Goal: Task Accomplishment & Management: Complete application form

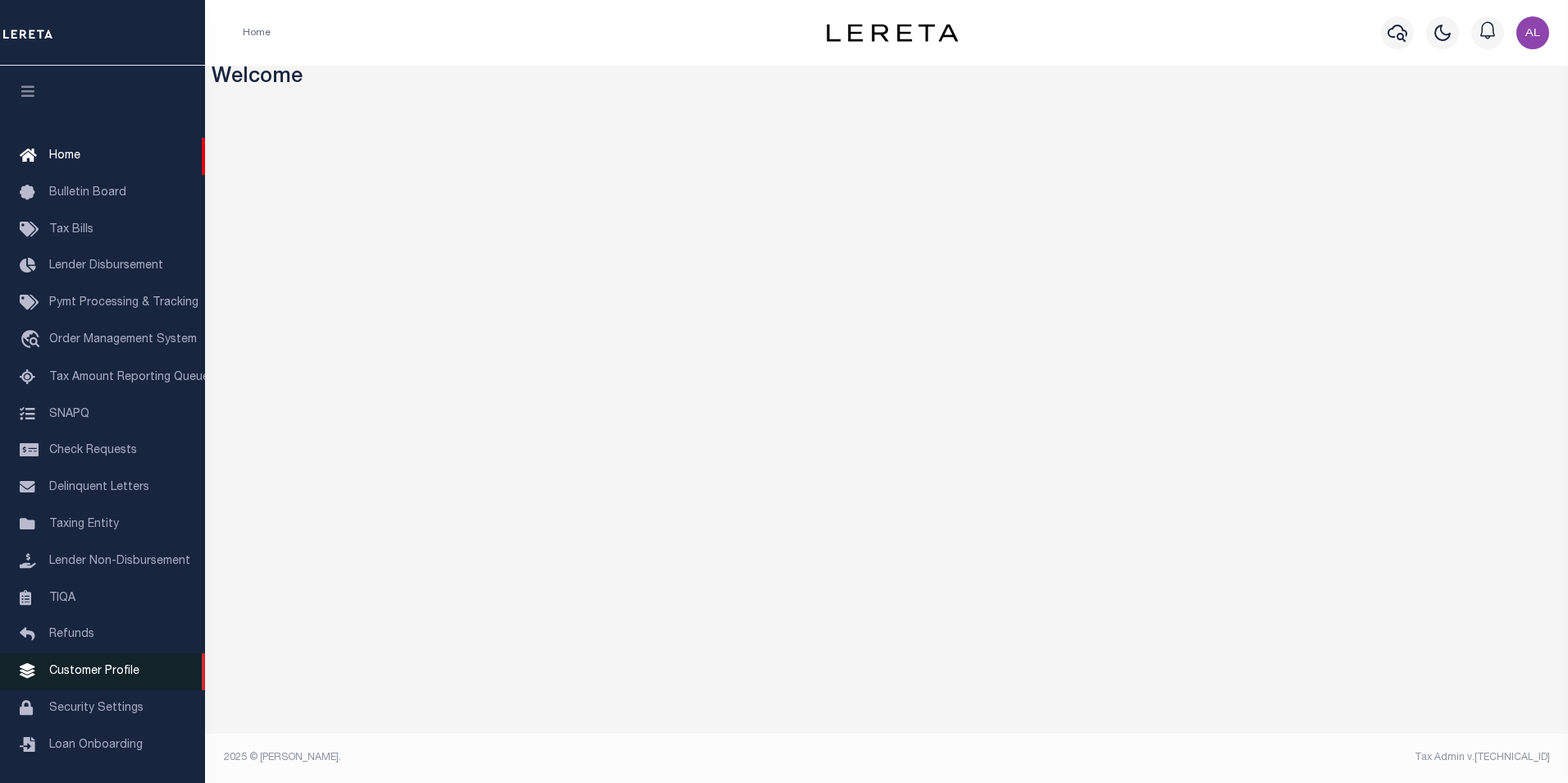
scroll to position [17, 0]
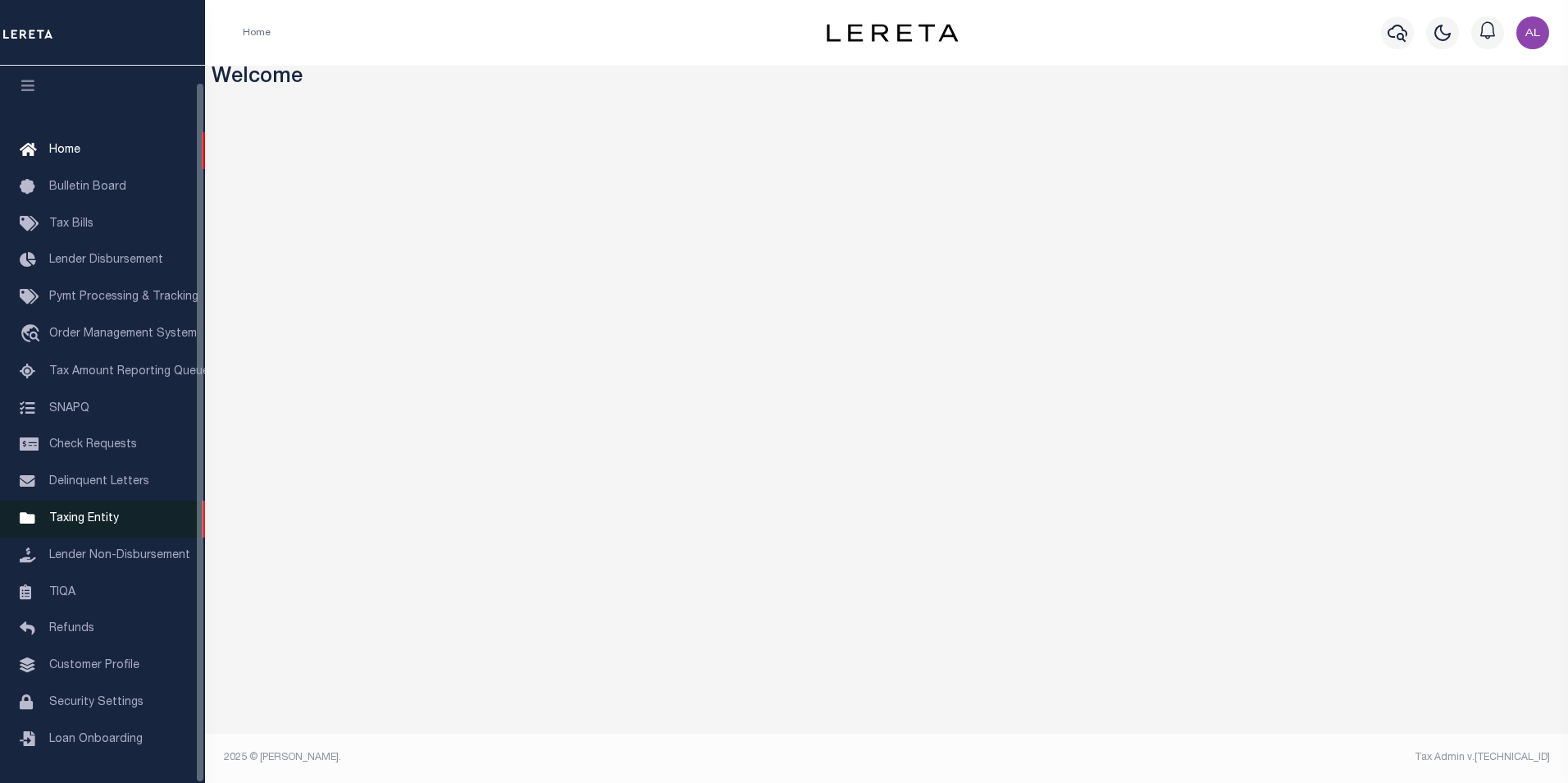
click at [75, 520] on span "Taxing Entity" at bounding box center [84, 518] width 70 height 12
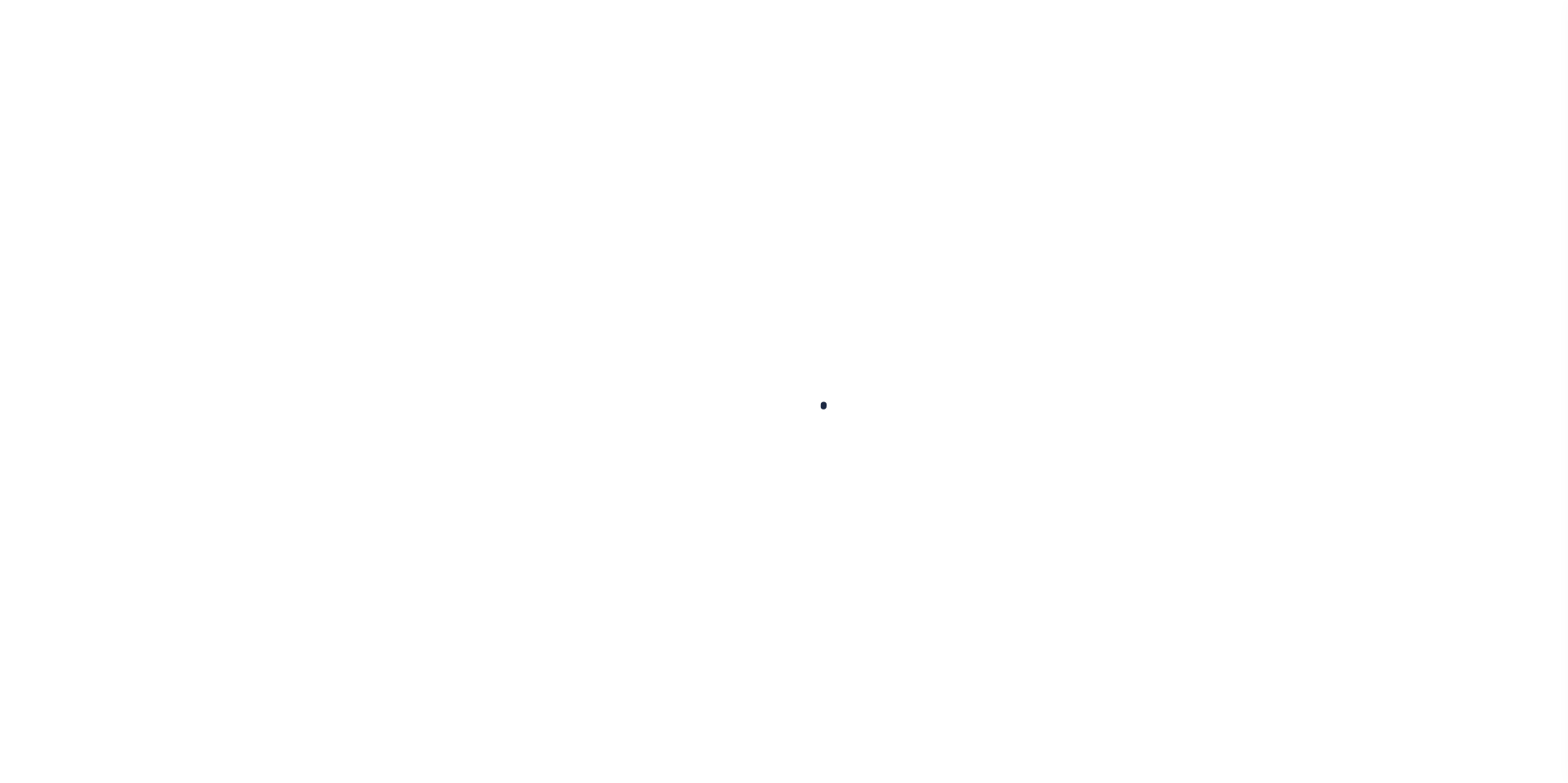
scroll to position [17, 0]
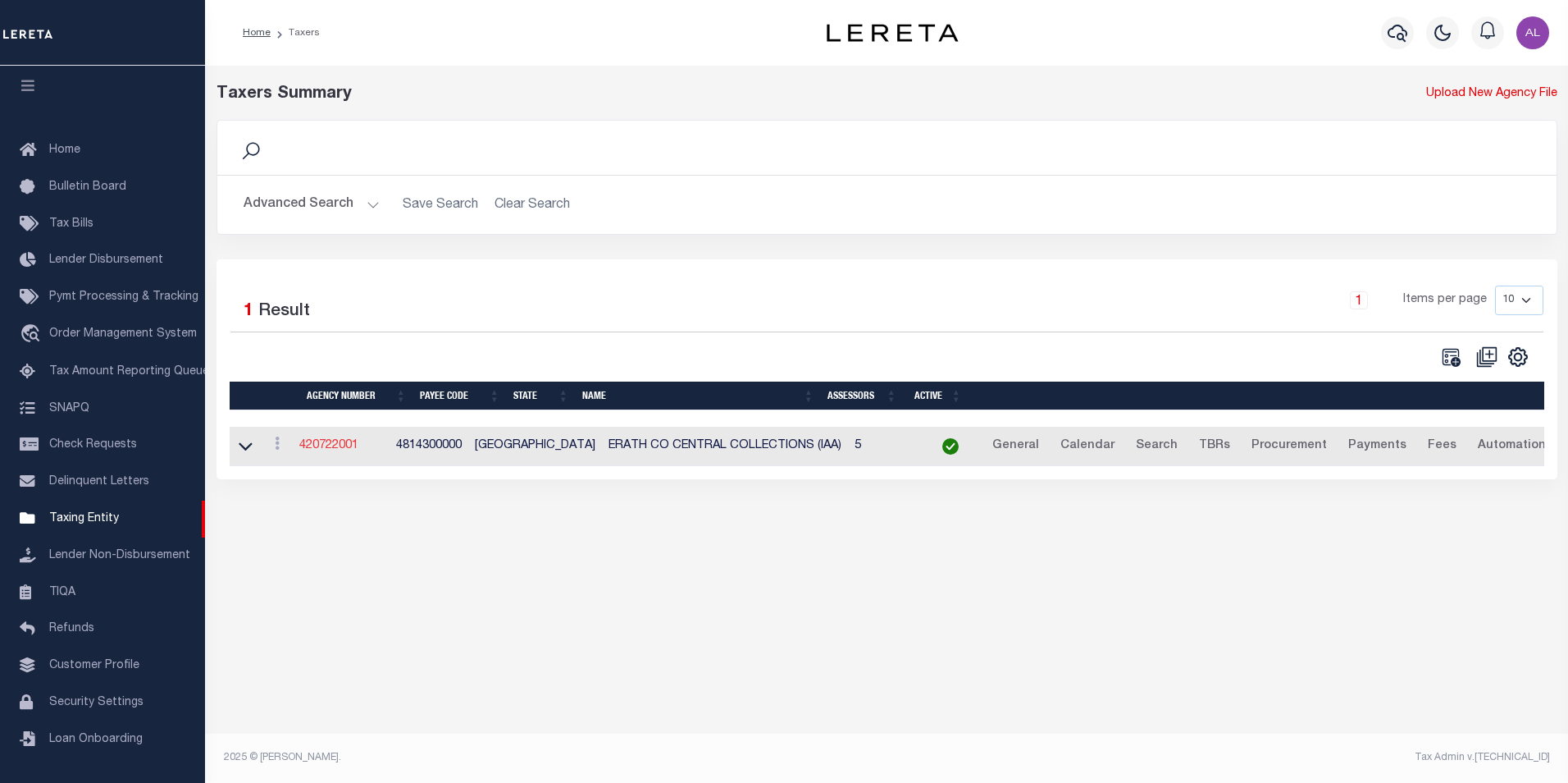
click at [317, 445] on link "420722001" at bounding box center [329, 445] width 59 height 12
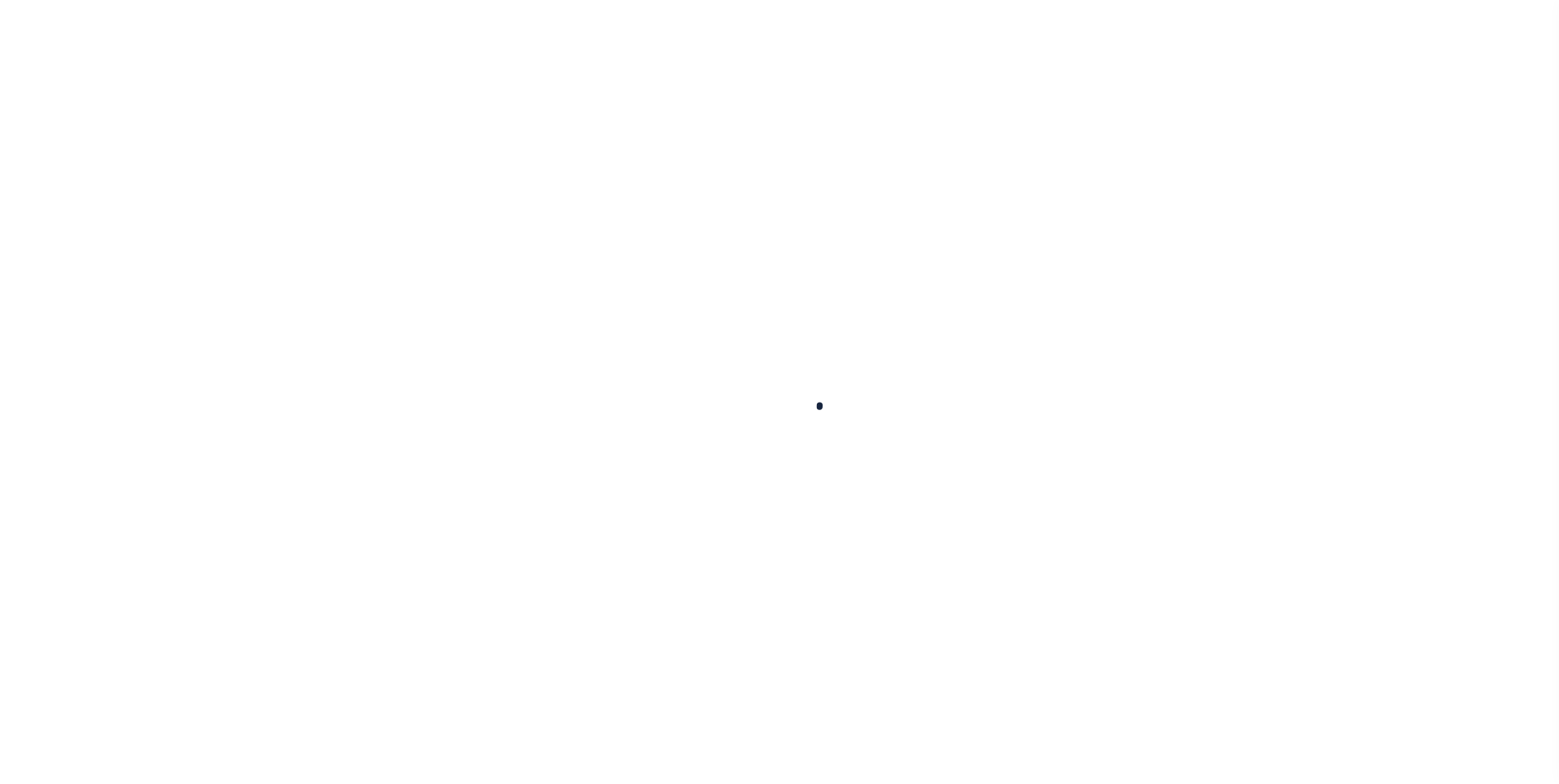
select select
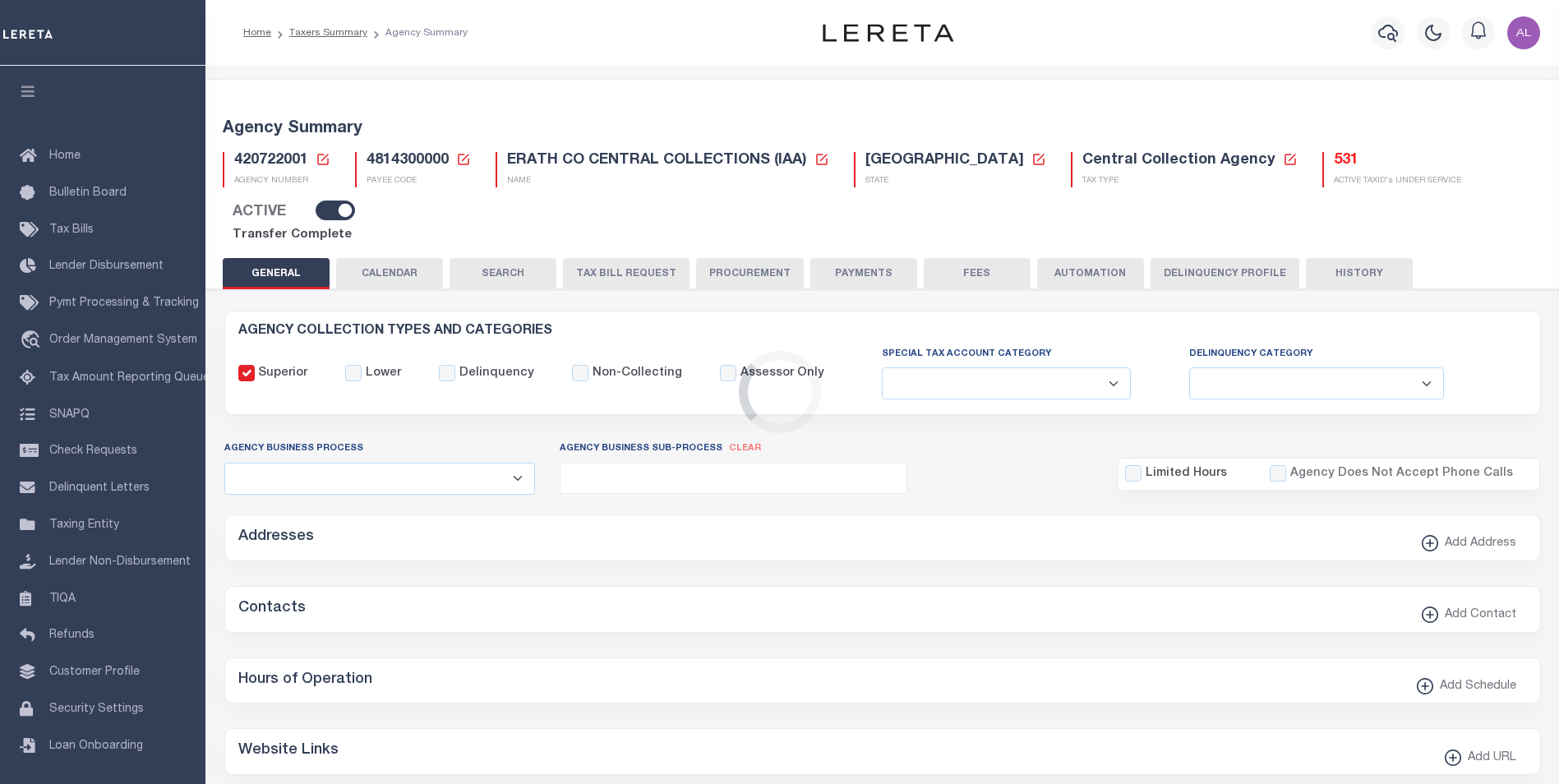
checkbox input "false"
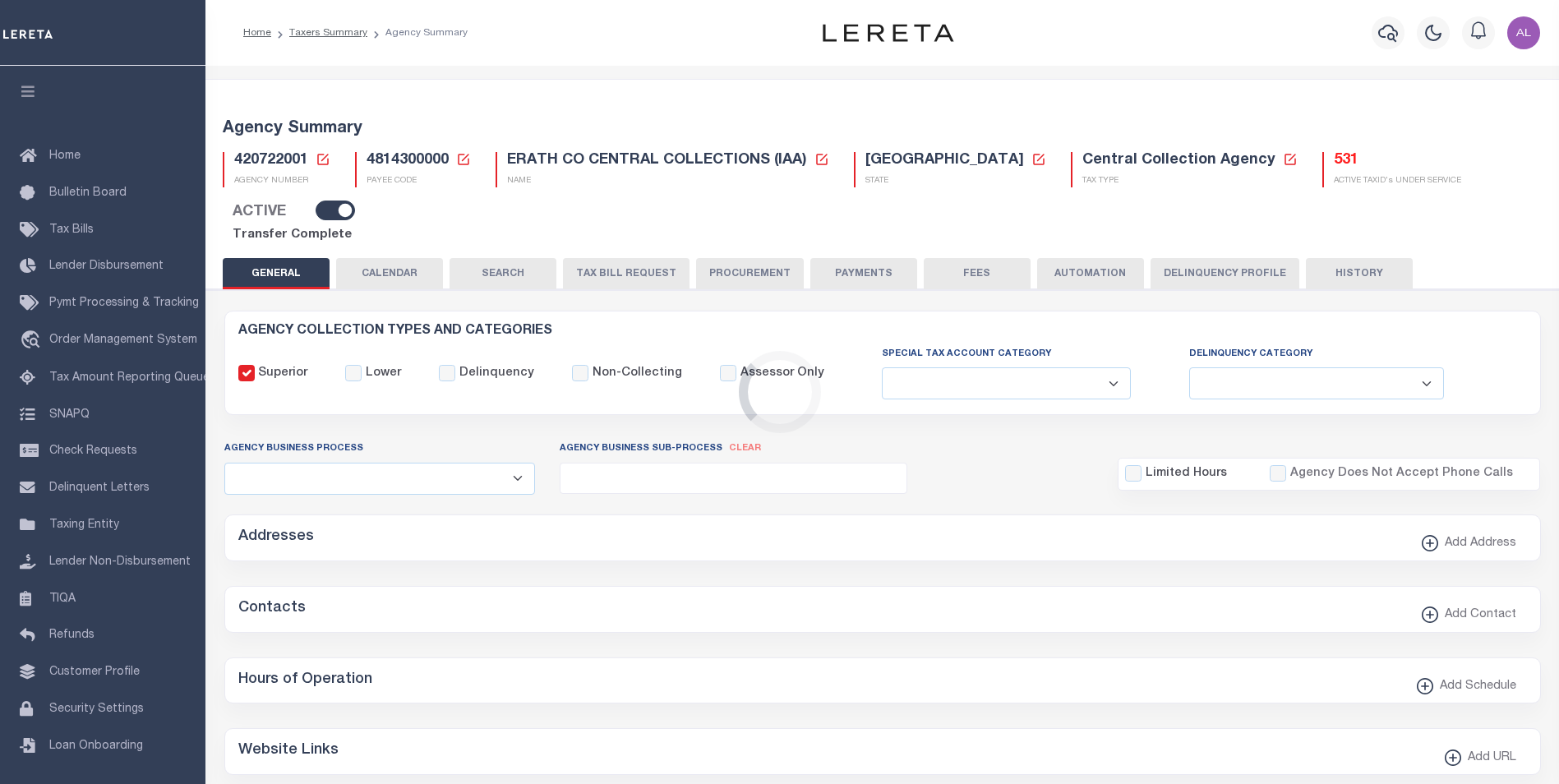
type input "4814300000"
select select "4800143000"
select select "NWT"
select select "10"
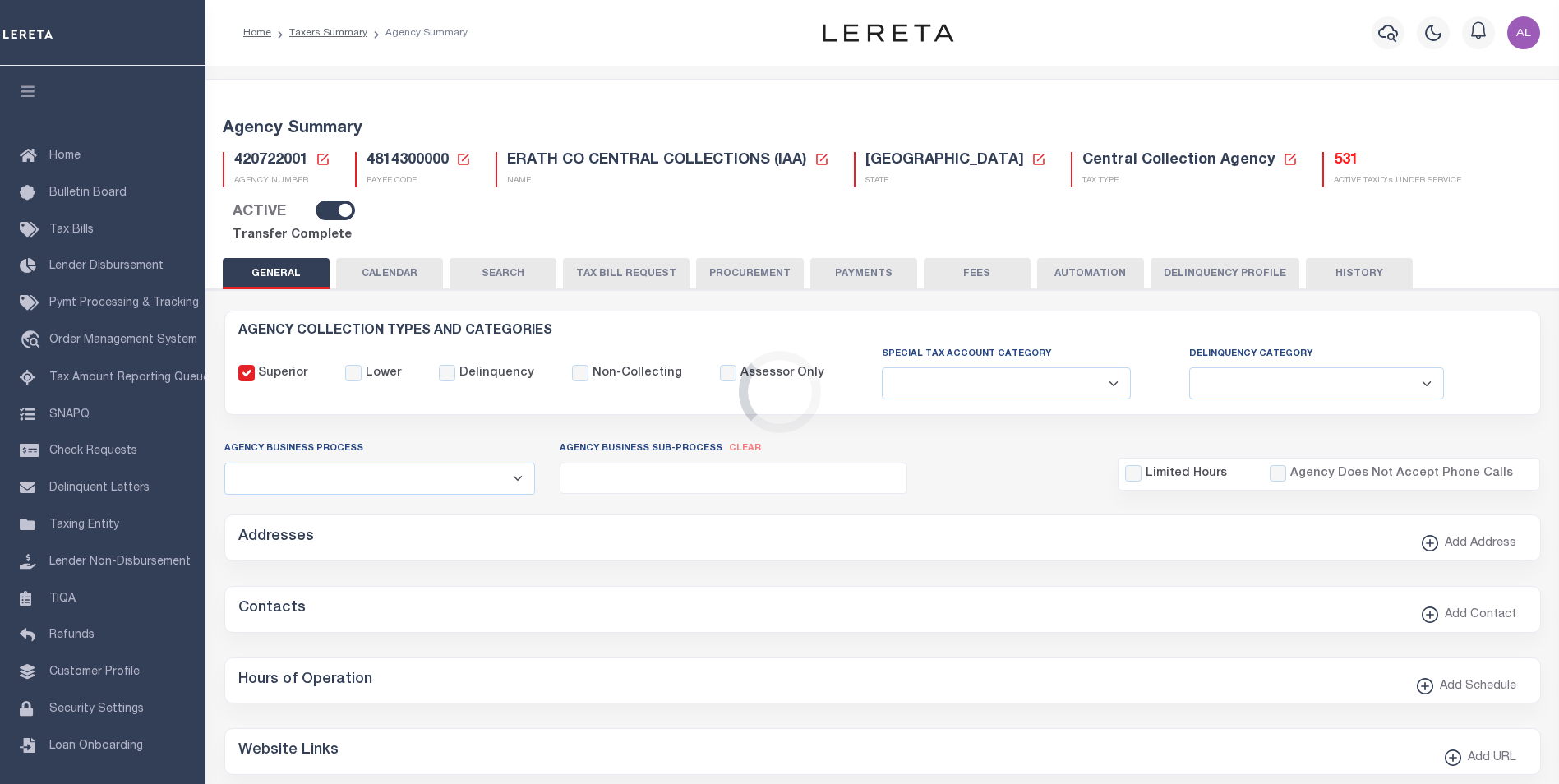
select select "1"
select select "false"
radio input "true"
checkbox input "false"
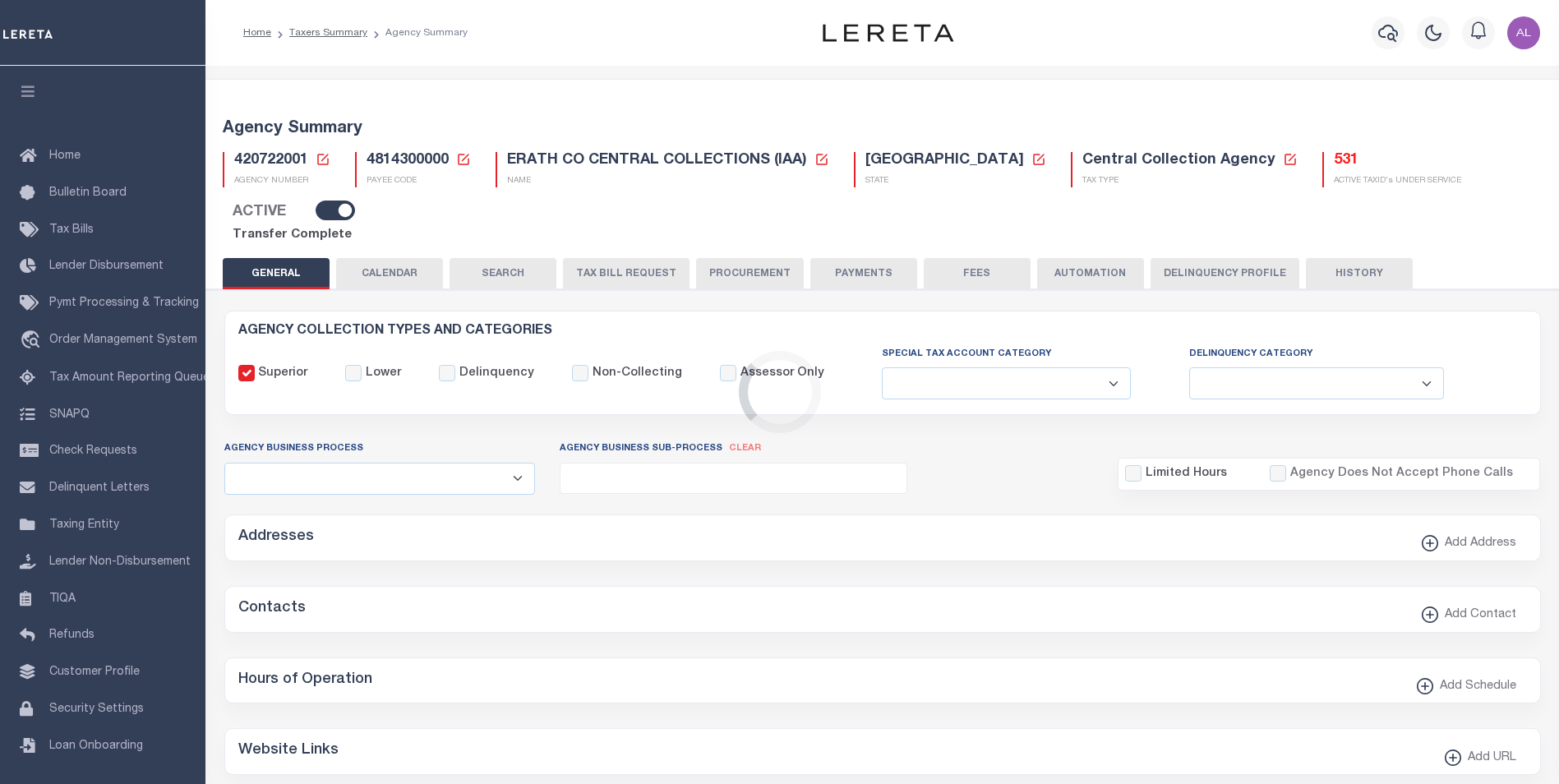
checkbox input "false"
radio input "true"
type input "22140"
radio input "true"
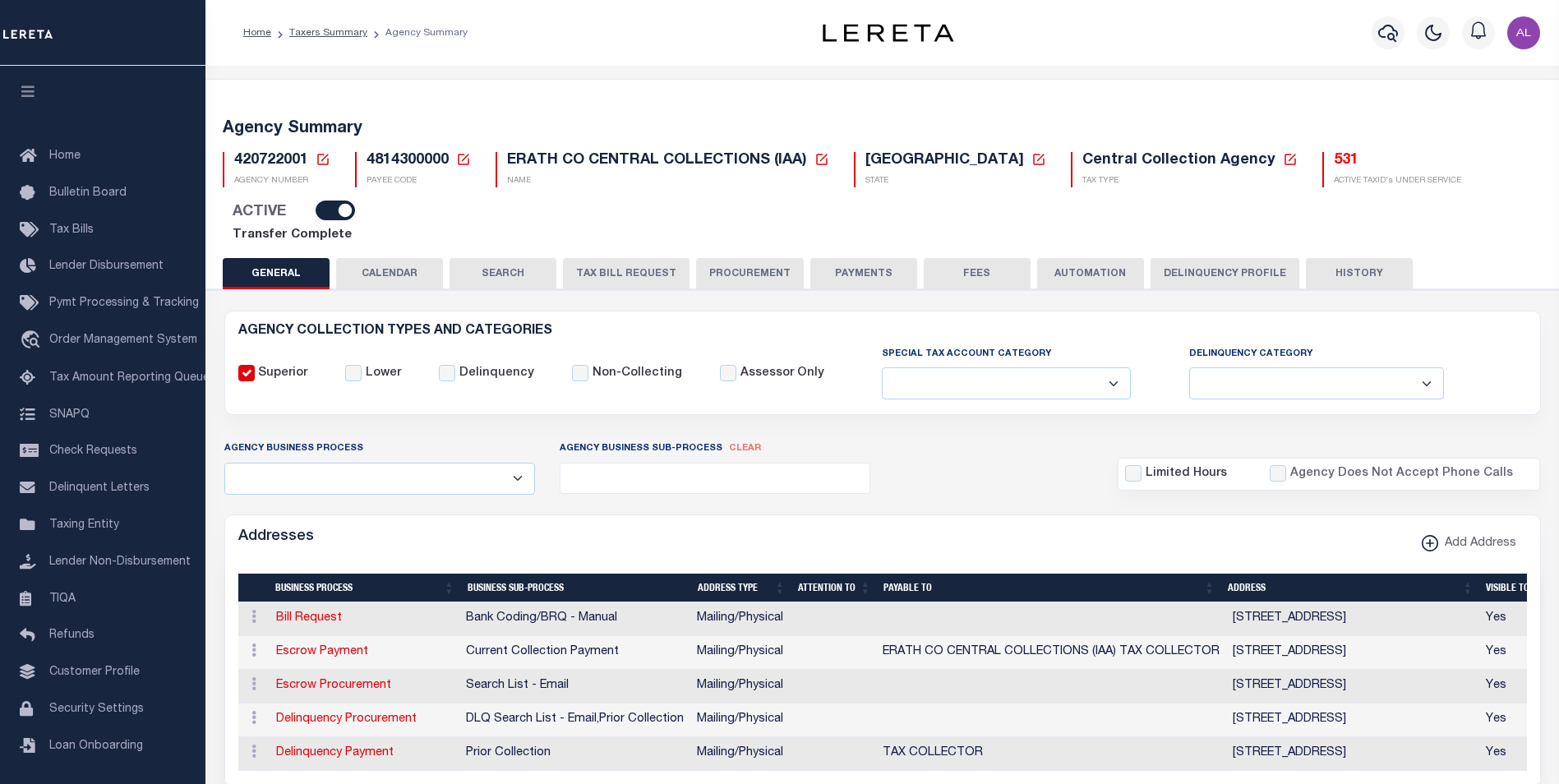
click at [1079, 258] on button "AUTOMATION" at bounding box center [1091, 274] width 107 height 32
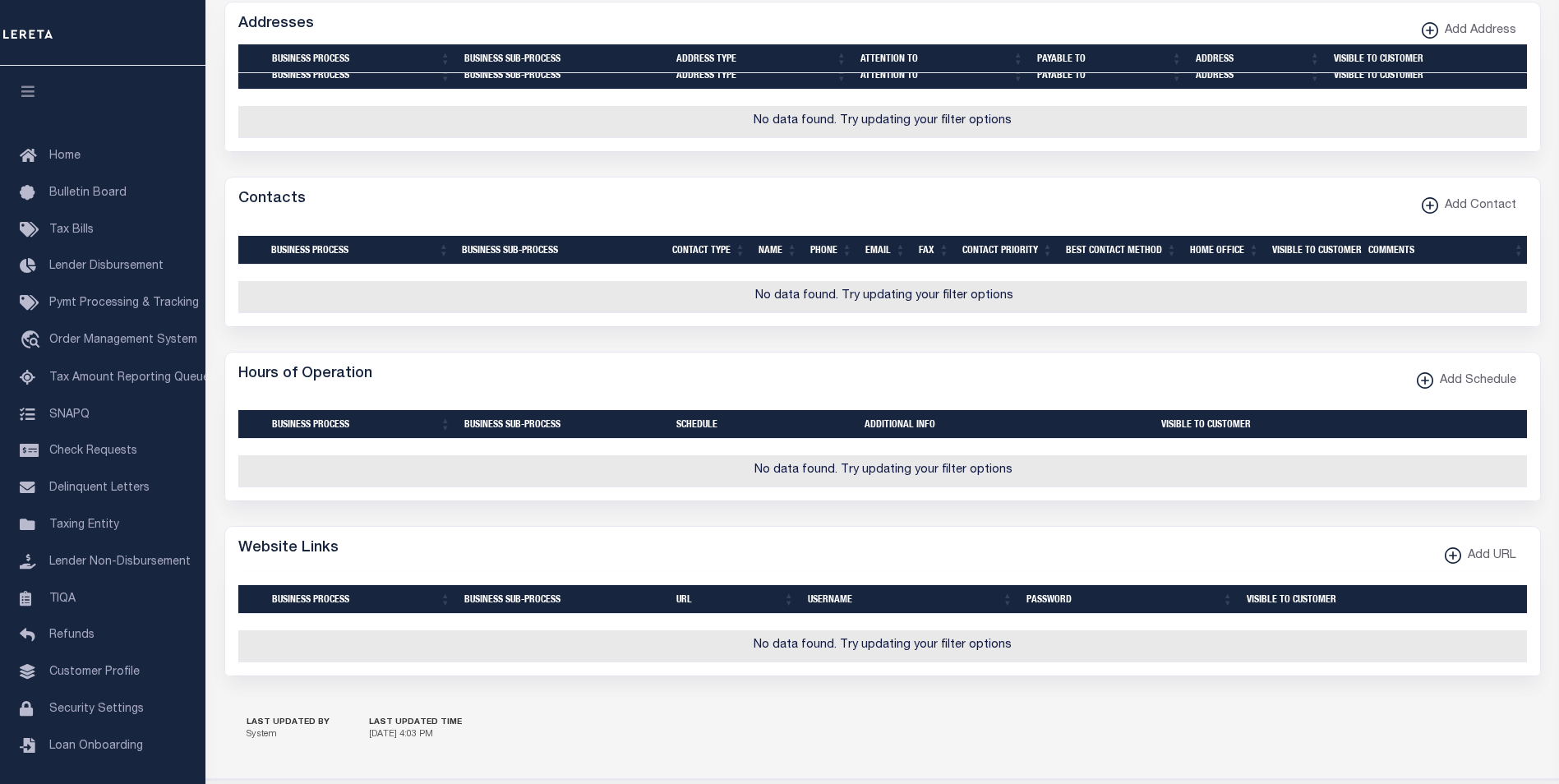
scroll to position [1768, 0]
